Goal: Navigation & Orientation: Find specific page/section

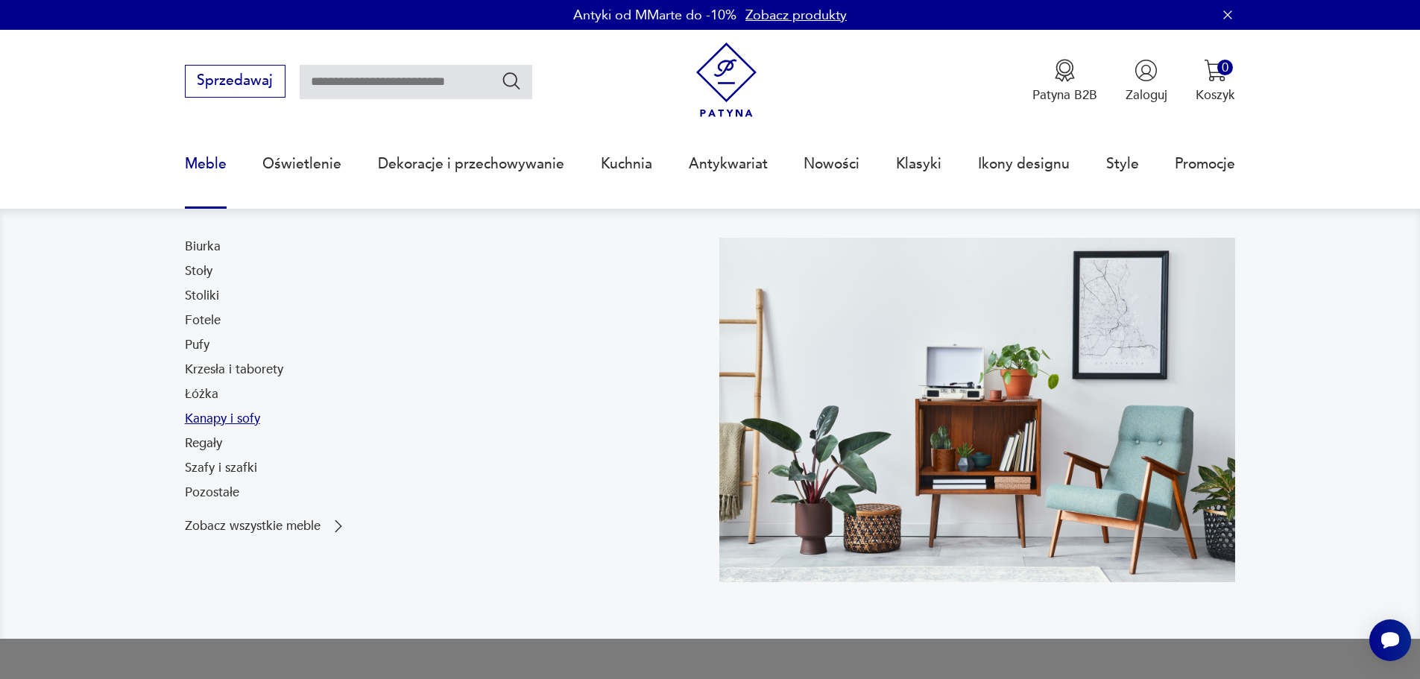
click at [189, 418] on link "Kanapy i sofy" at bounding box center [222, 419] width 75 height 18
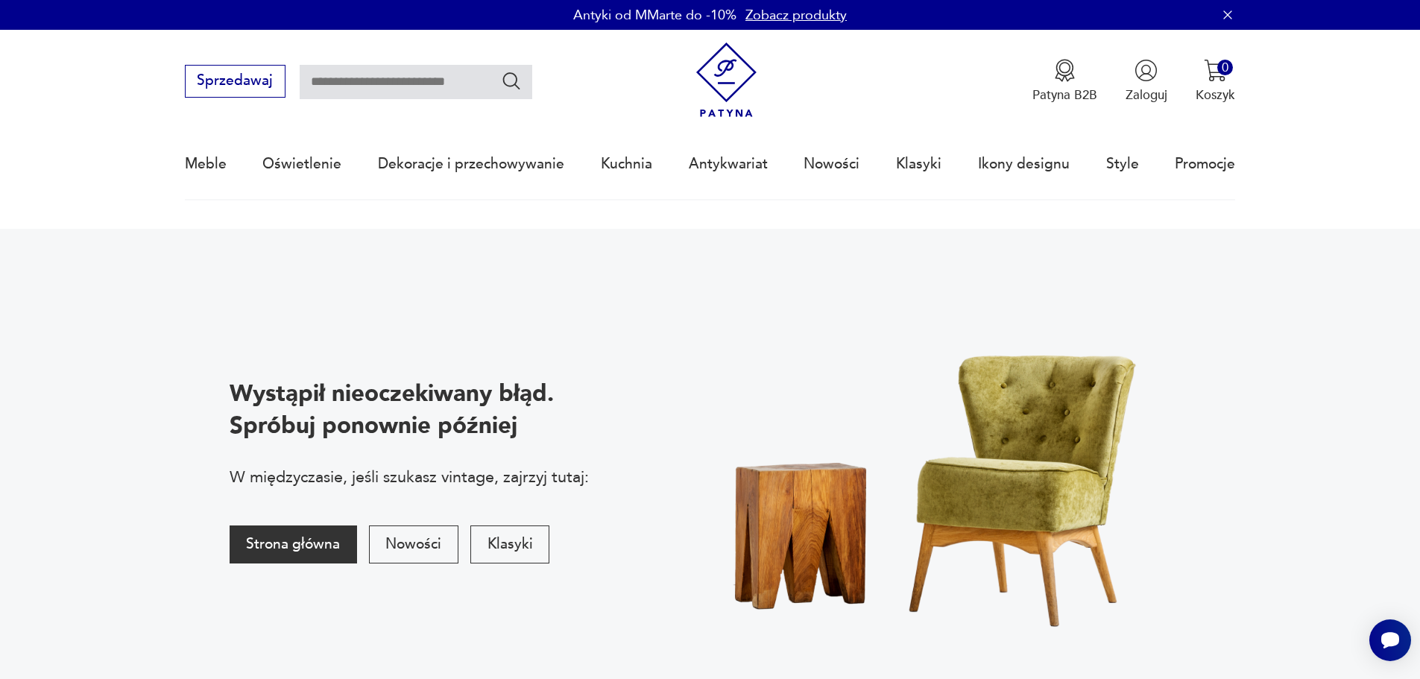
click at [324, 558] on button "Strona główna" at bounding box center [293, 545] width 127 height 38
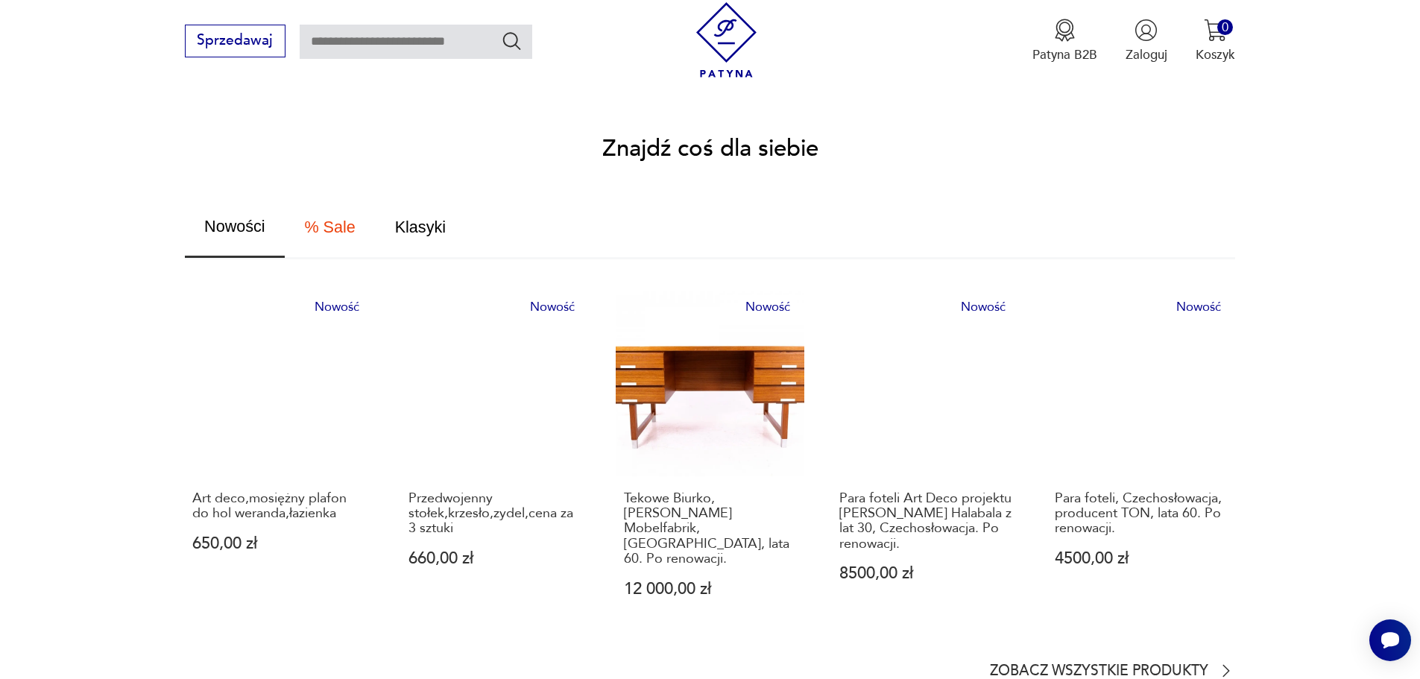
scroll to position [1118, 0]
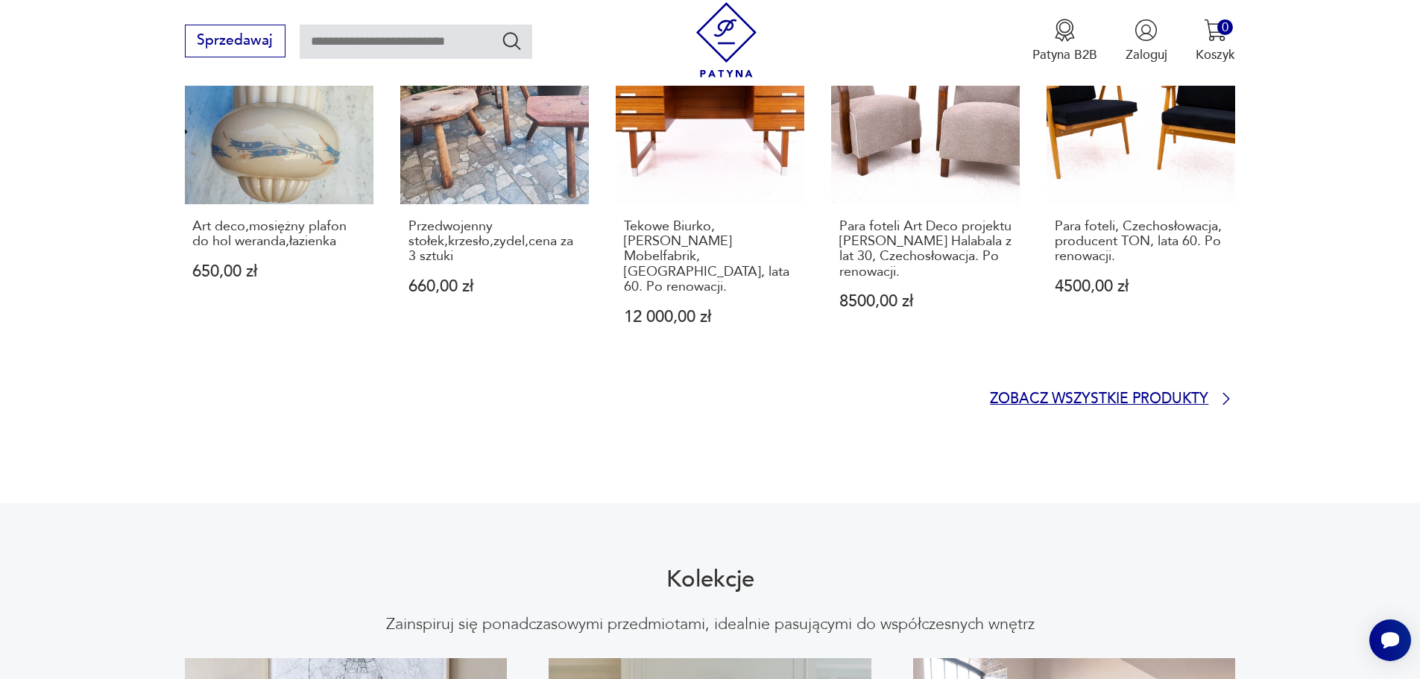
click at [1066, 394] on p "Zobacz wszystkie produkty" at bounding box center [1099, 400] width 218 height 12
